Goal: Task Accomplishment & Management: Manage account settings

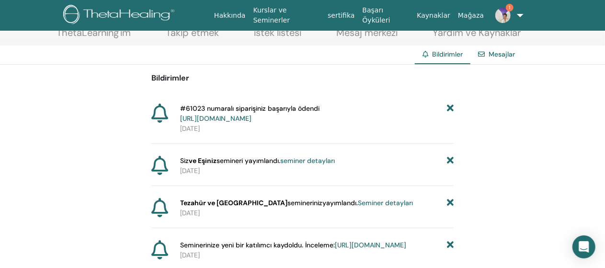
scroll to position [58, 0]
click at [251, 116] on font "https://member.thetahealing.com/member/account/subscriptions/purchases" at bounding box center [215, 117] width 71 height 9
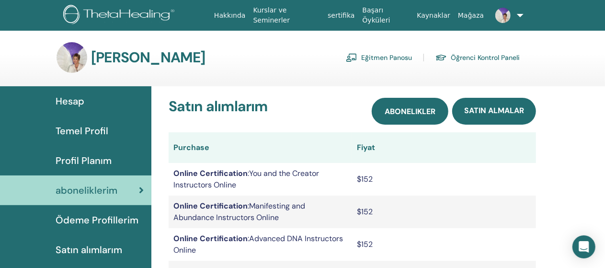
click at [399, 109] on span "abonelikler" at bounding box center [409, 111] width 51 height 10
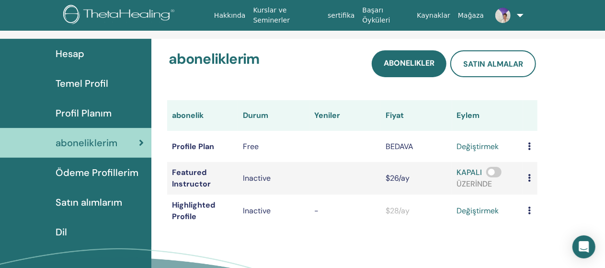
scroll to position [53, 0]
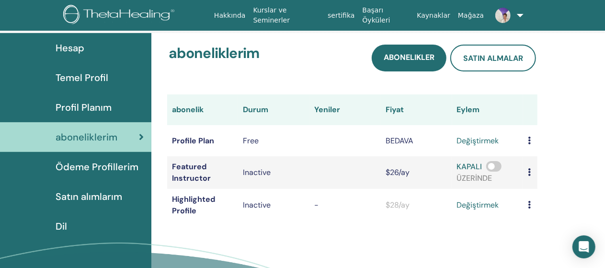
drag, startPoint x: 490, startPoint y: 166, endPoint x: 497, endPoint y: 167, distance: 6.2
click at [497, 167] on span at bounding box center [493, 166] width 15 height 11
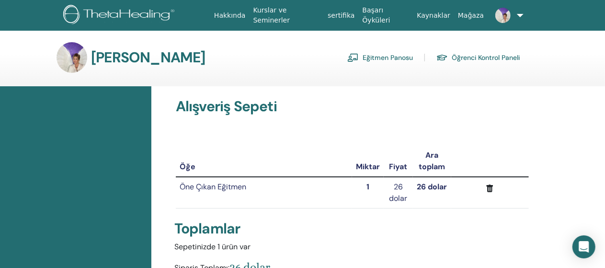
click at [373, 59] on font "Eğitmen Panosu" at bounding box center [387, 58] width 50 height 9
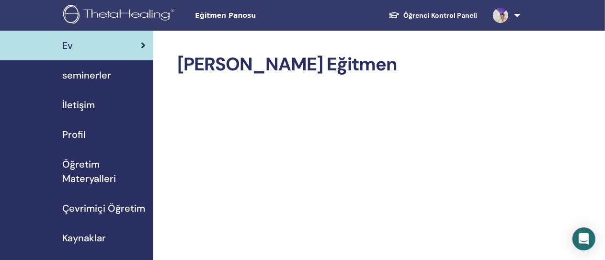
click at [89, 74] on span "seminerler" at bounding box center [86, 75] width 49 height 14
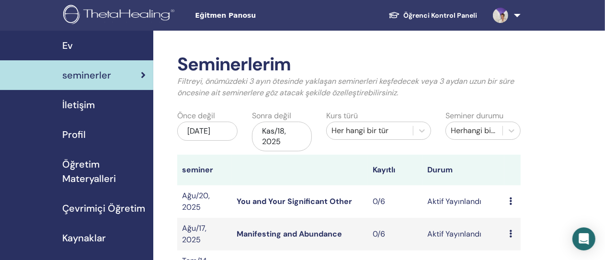
click at [102, 174] on span "Öğretim Materyalleri" at bounding box center [103, 171] width 83 height 29
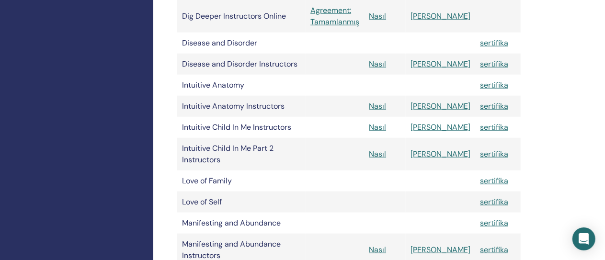
scroll to position [484, 0]
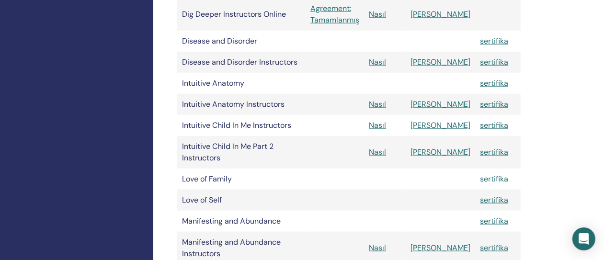
click at [493, 174] on link "sertifika" at bounding box center [494, 179] width 28 height 10
click at [499, 174] on link "sertifika" at bounding box center [494, 179] width 28 height 10
